Goal: Task Accomplishment & Management: Manage account settings

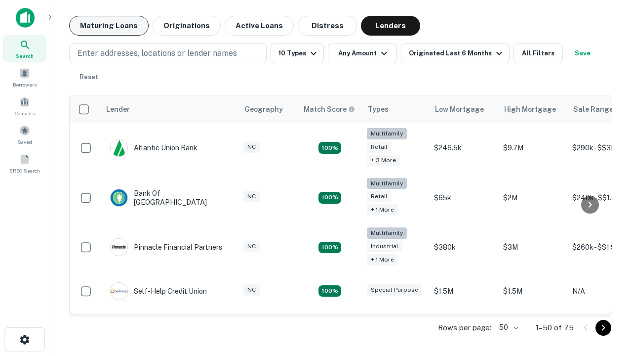
click at [109, 26] on button "Maturing Loans" at bounding box center [109, 26] width 80 height 20
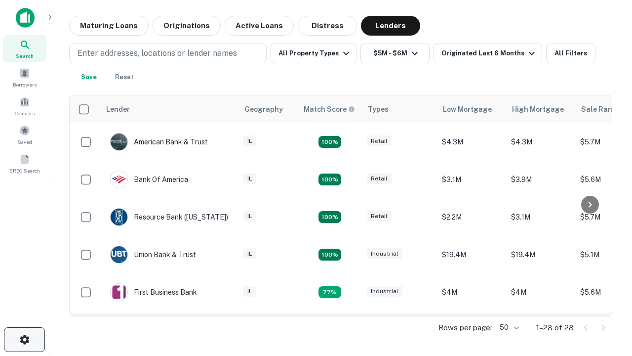
click at [24, 339] on icon "button" at bounding box center [25, 339] width 12 height 12
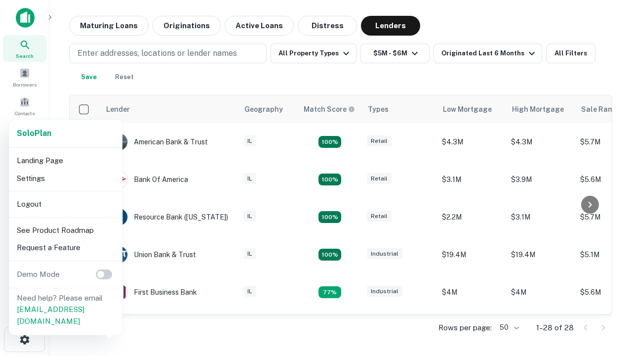
click at [65, 204] on li "Logout" at bounding box center [66, 204] width 106 height 18
